Goal: Register for event/course

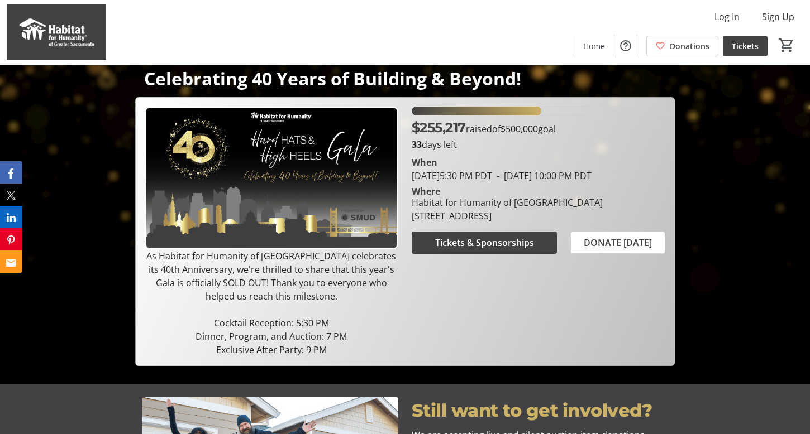
scroll to position [158, 0]
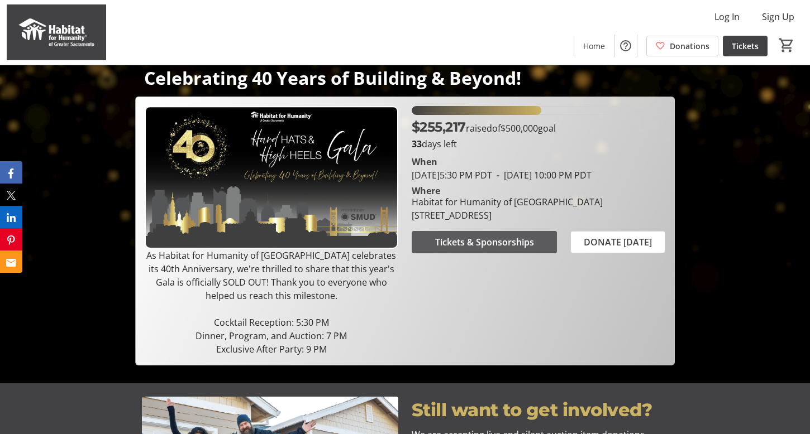
click at [475, 249] on span "Tickets & Sponsorships" at bounding box center [484, 242] width 99 height 13
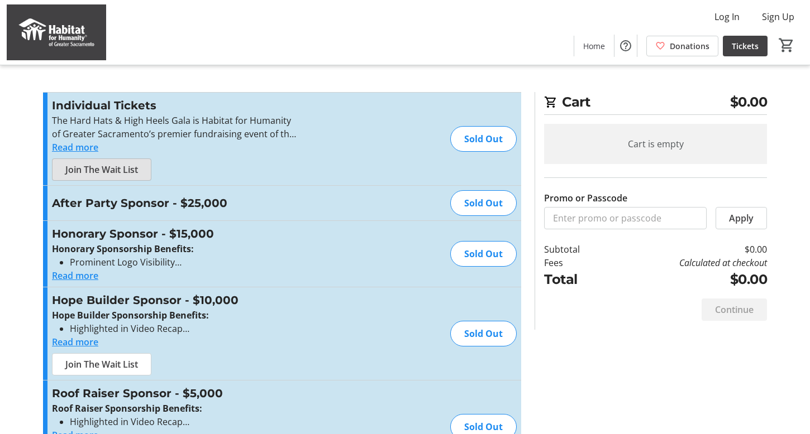
click at [133, 165] on span "Join The Wait List" at bounding box center [101, 169] width 73 height 13
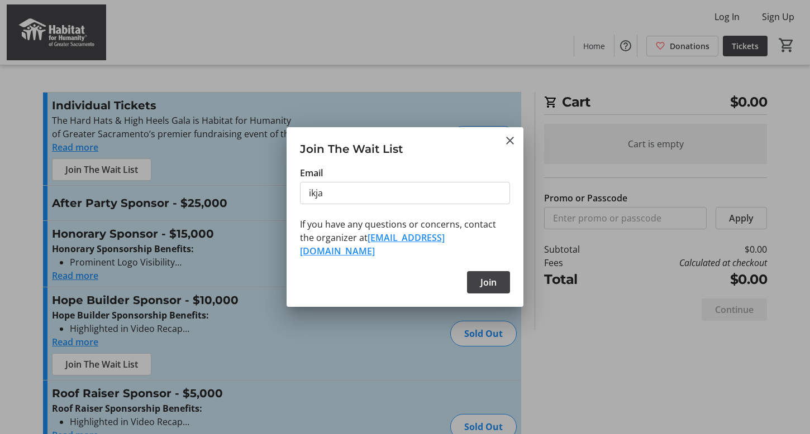
click at [406, 195] on input "ikja" at bounding box center [405, 193] width 210 height 22
type input "[EMAIL_ADDRESS][DOMAIN_NAME]"
click at [486, 285] on span "Join" at bounding box center [488, 282] width 16 height 13
